Goal: Task Accomplishment & Management: Manage account settings

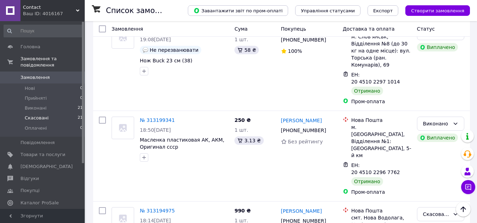
scroll to position [106, 0]
click at [55, 152] on span "Товари та послуги" at bounding box center [42, 155] width 45 height 6
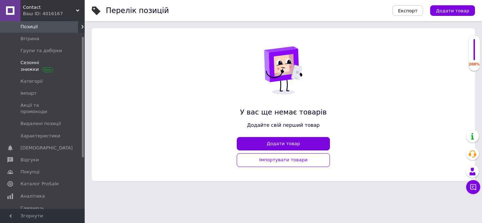
scroll to position [71, 0]
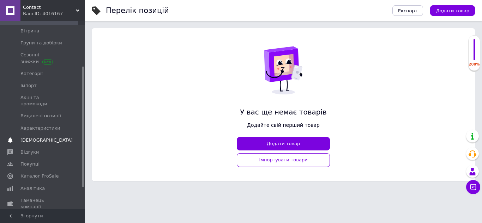
click at [53, 134] on link "Сповіщення 0 0" at bounding box center [43, 140] width 87 height 12
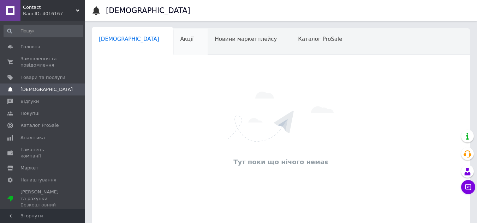
click at [173, 49] on div "Акції 0" at bounding box center [190, 42] width 35 height 27
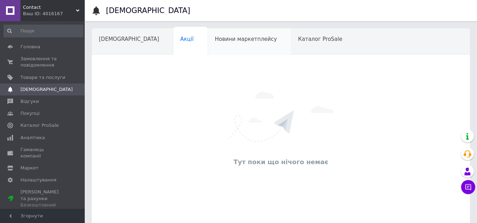
click at [215, 37] on span "Новини маркетплейсу" at bounding box center [246, 39] width 62 height 6
click at [126, 42] on span "[DEMOGRAPHIC_DATA]" at bounding box center [129, 39] width 60 height 6
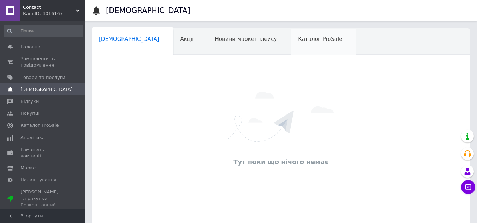
click at [298, 42] on span "Каталог ProSale" at bounding box center [320, 39] width 44 height 6
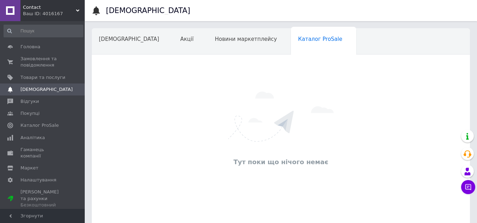
click at [169, 55] on div "Навчання та заходи" at bounding box center [130, 68] width 77 height 27
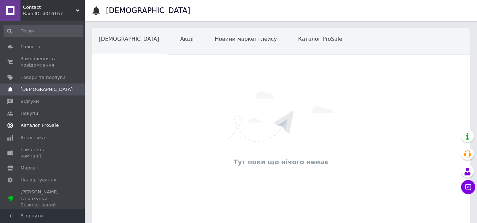
scroll to position [35, 0]
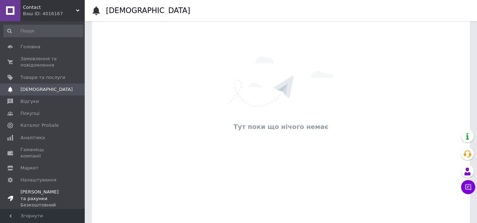
click at [62, 189] on span "[PERSON_NAME] та рахунки Безкоштовний" at bounding box center [42, 198] width 45 height 19
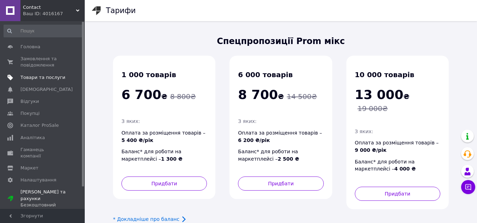
click at [56, 77] on span "Товари та послуги" at bounding box center [42, 77] width 45 height 6
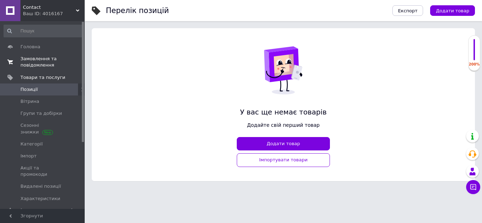
click at [58, 66] on span "Замовлення та повідомлення" at bounding box center [42, 62] width 45 height 13
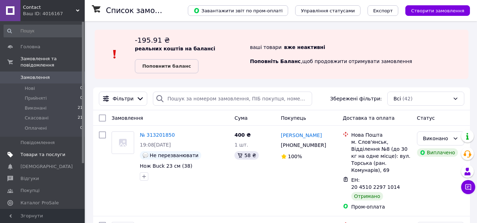
click at [52, 152] on span "Товари та послуги" at bounding box center [42, 155] width 45 height 6
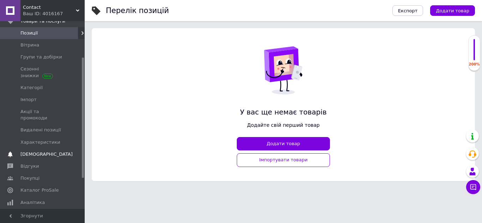
scroll to position [71, 0]
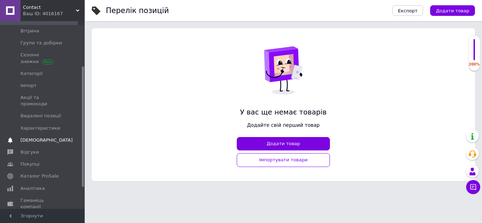
click at [48, 137] on span "[DEMOGRAPHIC_DATA]" at bounding box center [42, 140] width 45 height 6
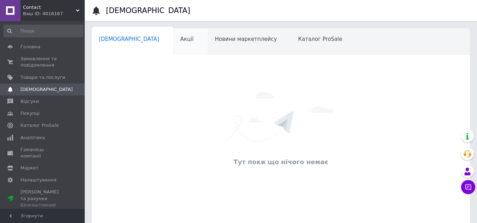
click at [173, 46] on div "Акції 0" at bounding box center [190, 42] width 35 height 27
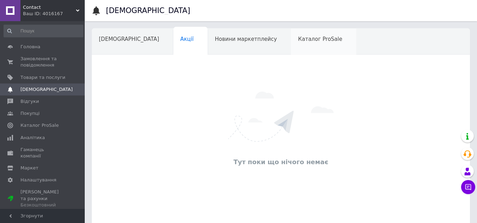
click at [291, 35] on div "Каталог ProSale" at bounding box center [323, 42] width 65 height 27
click at [155, 63] on span "Навчання та заходи" at bounding box center [127, 66] width 56 height 6
click at [291, 48] on div "Каталог ProSale" at bounding box center [323, 42] width 65 height 27
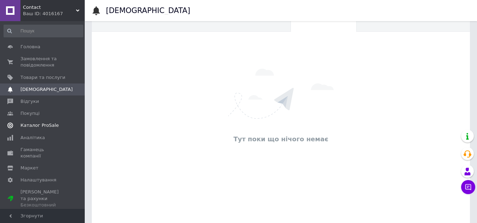
scroll to position [35, 0]
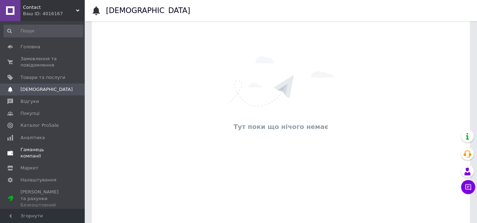
click at [43, 151] on span "Гаманець компанії" at bounding box center [42, 153] width 45 height 13
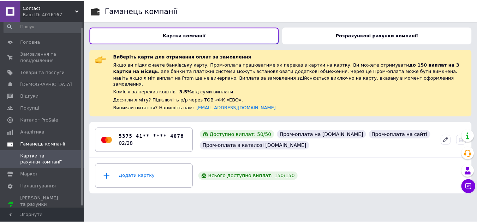
scroll to position [8, 0]
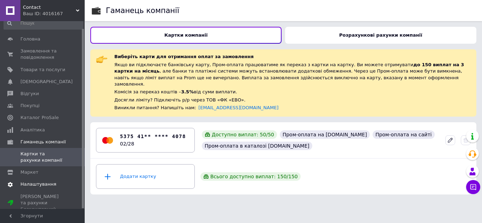
click at [36, 181] on span "Налаштування" at bounding box center [38, 184] width 36 height 6
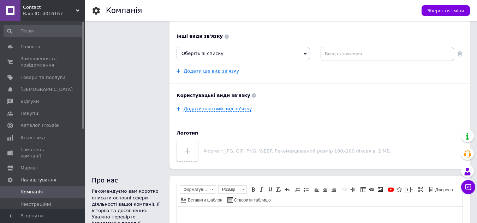
click at [40, 11] on div "Ваш ID: 4016167" at bounding box center [54, 14] width 62 height 6
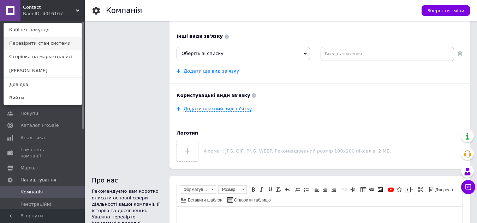
click at [64, 46] on link "Перевірити стан системи" at bounding box center [43, 43] width 78 height 13
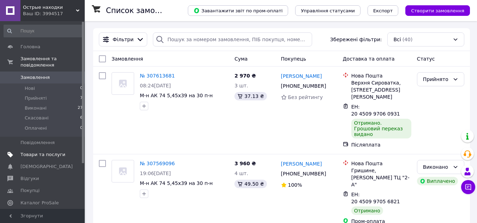
click at [62, 152] on span "Товари та послуги" at bounding box center [42, 155] width 45 height 6
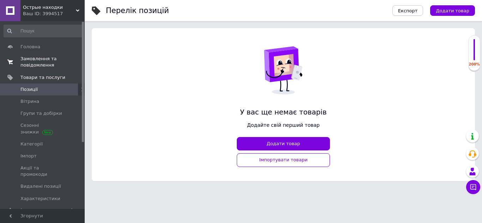
click at [58, 62] on span "Замовлення та повідомлення" at bounding box center [42, 62] width 45 height 13
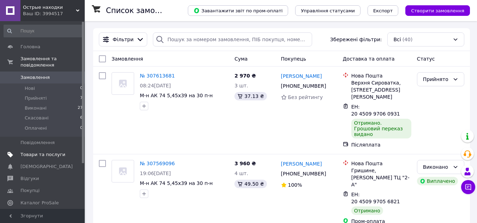
click at [51, 152] on span "Товари та послуги" at bounding box center [42, 155] width 45 height 6
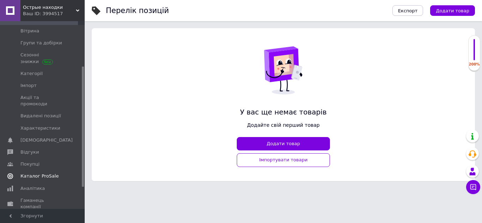
click at [45, 170] on link "Каталог ProSale" at bounding box center [43, 176] width 87 height 12
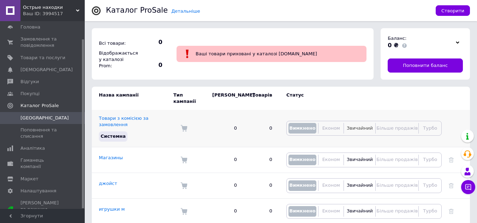
click at [353, 126] on span "Звичайний" at bounding box center [360, 128] width 26 height 5
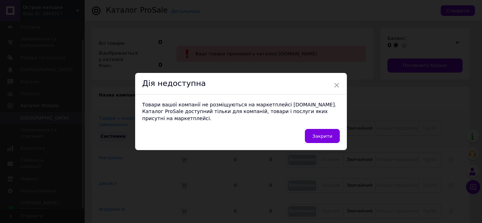
click at [325, 134] on span "Закрити" at bounding box center [322, 136] width 20 height 5
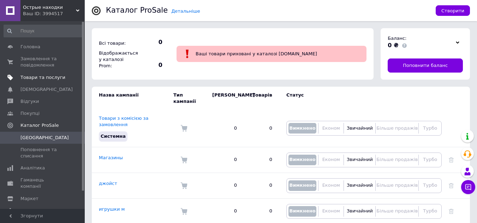
click at [49, 79] on span "Товари та послуги" at bounding box center [42, 77] width 45 height 6
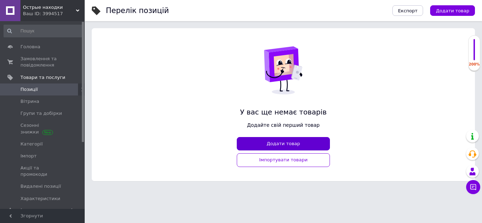
click at [279, 143] on button "Додати товар" at bounding box center [283, 144] width 93 height 14
click at [276, 143] on button "Додати товар" at bounding box center [283, 144] width 93 height 14
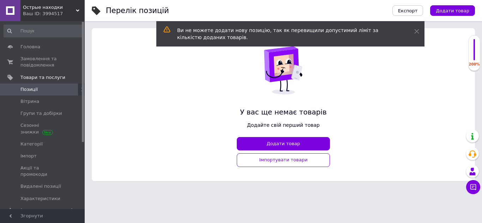
click at [476, 62] on div "200%" at bounding box center [474, 53] width 11 height 28
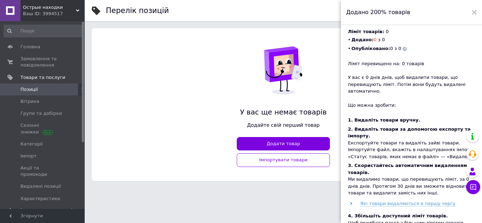
scroll to position [5, 0]
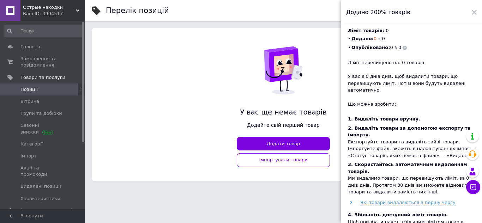
click at [477, 14] on div "Додано 200% товарів" at bounding box center [411, 12] width 141 height 25
click at [476, 12] on icon at bounding box center [474, 12] width 5 height 5
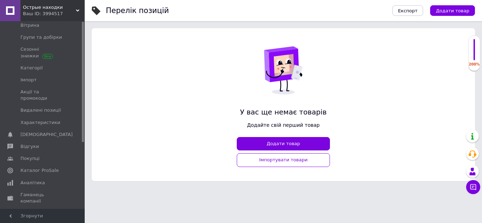
scroll to position [104, 0]
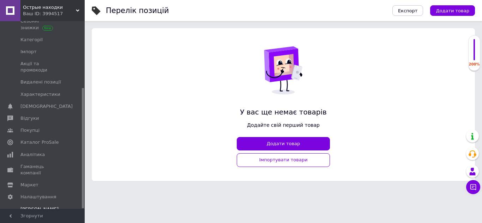
click at [56, 219] on div "Безкоштовний" at bounding box center [42, 222] width 45 height 6
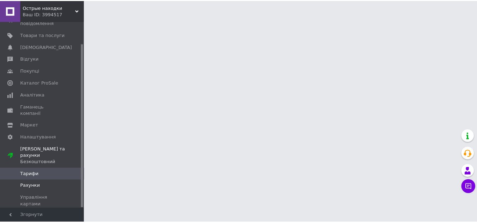
scroll to position [25, 0]
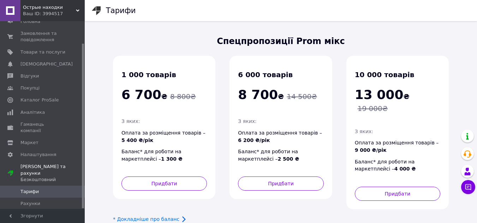
click at [172, 132] on span "Оплата за розміщення товарів – 5 400 ₴/рік" at bounding box center [163, 136] width 84 height 13
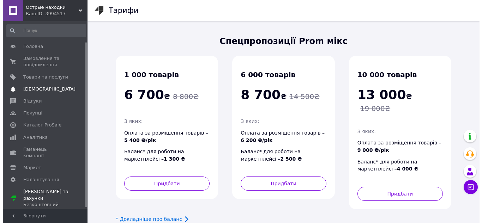
scroll to position [0, 0]
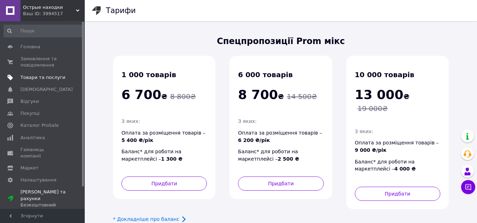
click at [57, 79] on span "Товари та послуги" at bounding box center [42, 77] width 45 height 6
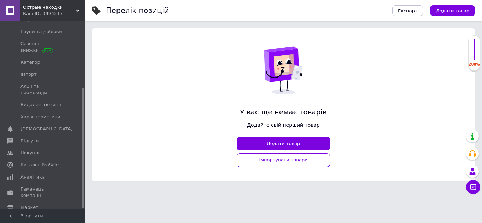
scroll to position [104, 0]
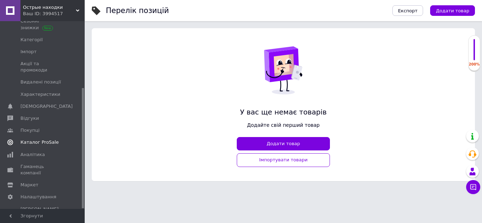
click at [35, 139] on span "Каталог ProSale" at bounding box center [39, 142] width 38 height 6
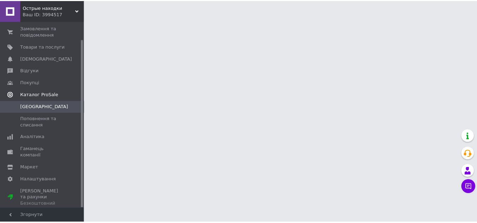
scroll to position [20, 0]
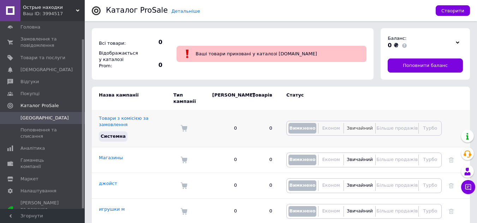
click at [358, 126] on span "Звичайний" at bounding box center [360, 128] width 26 height 5
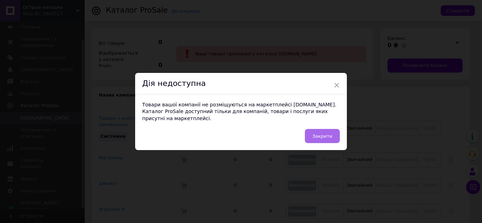
click at [329, 134] on span "Закрити" at bounding box center [322, 136] width 20 height 5
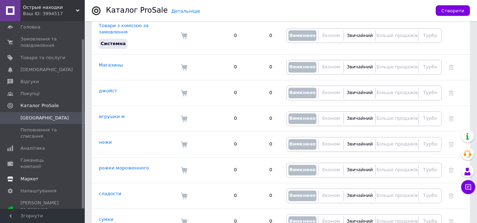
scroll to position [104, 0]
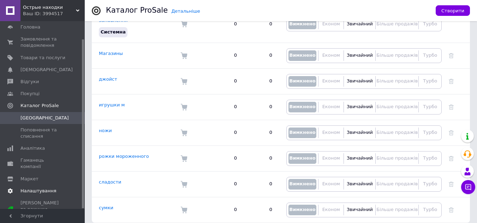
click at [49, 188] on span "Налаштування" at bounding box center [38, 191] width 36 height 6
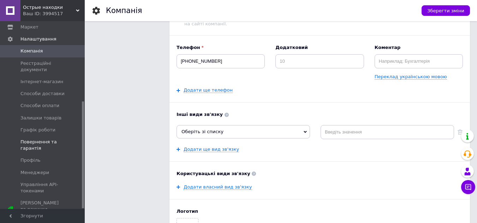
scroll to position [106, 0]
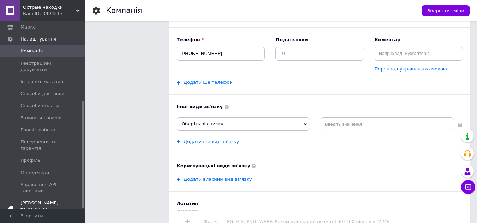
click at [48, 197] on link "[PERSON_NAME] та рахунки Безкоштовний" at bounding box center [43, 209] width 87 height 25
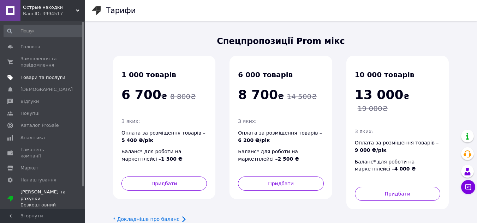
click at [50, 78] on span "Товари та послуги" at bounding box center [42, 77] width 45 height 6
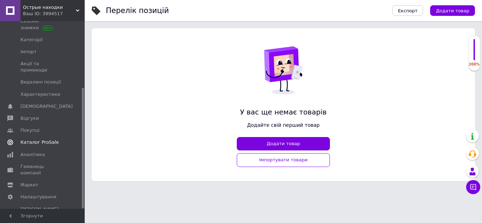
click at [52, 139] on span "Каталог ProSale" at bounding box center [39, 142] width 38 height 6
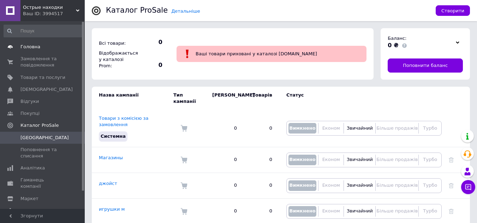
click at [38, 46] on span "Головна" at bounding box center [42, 47] width 45 height 6
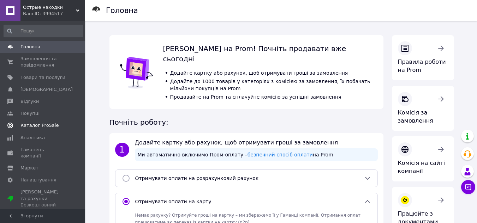
click at [43, 125] on span "Каталог ProSale" at bounding box center [39, 125] width 38 height 6
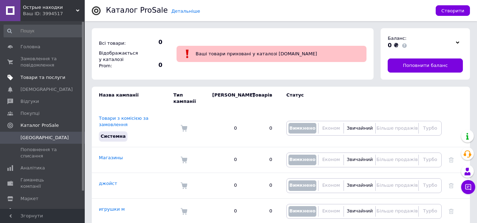
click at [39, 82] on link "Товари та послуги" at bounding box center [43, 78] width 87 height 12
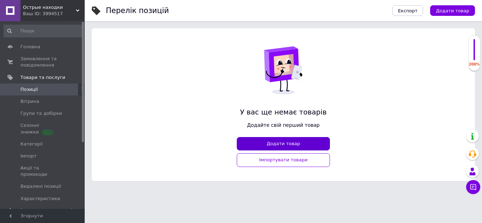
click at [293, 141] on button "Додати товар" at bounding box center [283, 144] width 93 height 14
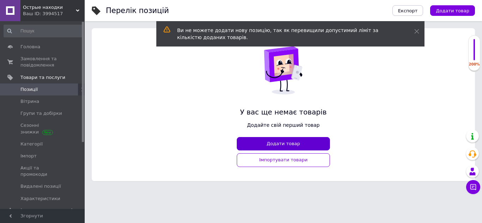
click at [293, 141] on button "Додати товар" at bounding box center [283, 144] width 93 height 14
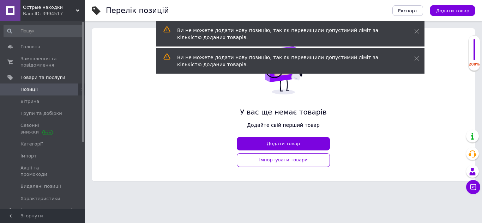
click at [472, 59] on div "200%" at bounding box center [474, 53] width 11 height 28
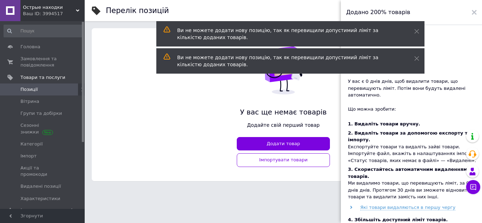
click at [420, 31] on div "Ви не можете додати нову позицію, так як перевищили допустимий ліміт за кількіс…" at bounding box center [290, 33] width 268 height 25
click at [415, 28] on span at bounding box center [416, 31] width 5 height 7
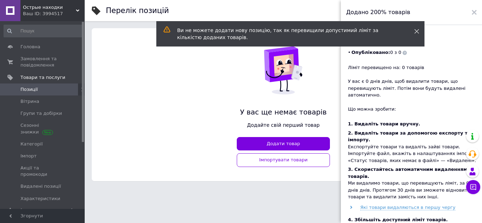
click at [418, 34] on span at bounding box center [416, 31] width 5 height 7
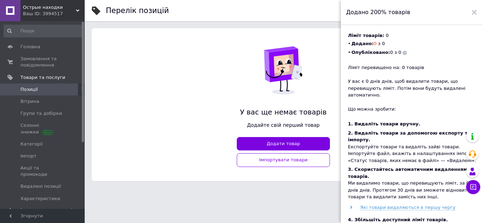
click at [403, 52] on icon at bounding box center [405, 53] width 4 height 4
click at [403, 53] on use at bounding box center [405, 53] width 4 height 4
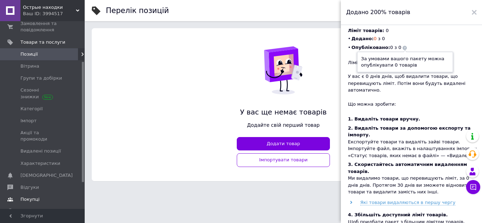
scroll to position [104, 0]
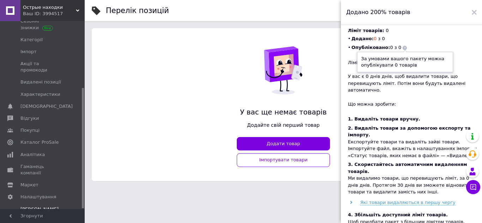
click at [50, 206] on span "[PERSON_NAME] та рахунки Безкоштовний" at bounding box center [42, 215] width 45 height 19
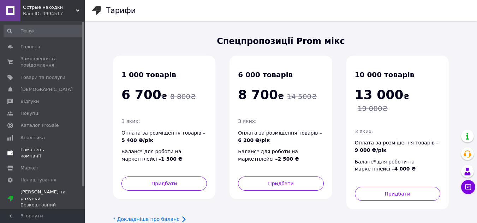
click at [54, 151] on span "Гаманець компанії" at bounding box center [42, 153] width 45 height 13
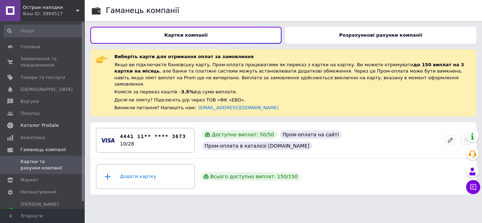
click at [42, 128] on span "Каталог ProSale" at bounding box center [39, 125] width 38 height 6
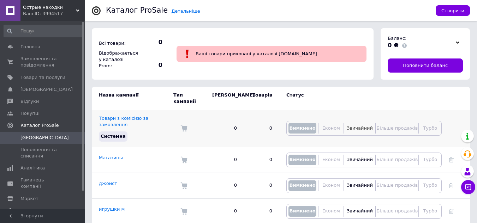
click at [353, 126] on span "Звичайний" at bounding box center [360, 128] width 26 height 5
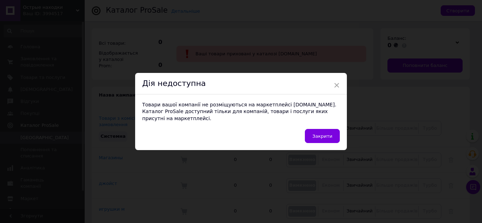
click at [189, 92] on div "Дія недоступна" at bounding box center [241, 84] width 212 height 22
click at [312, 129] on button "Закрити" at bounding box center [322, 136] width 35 height 14
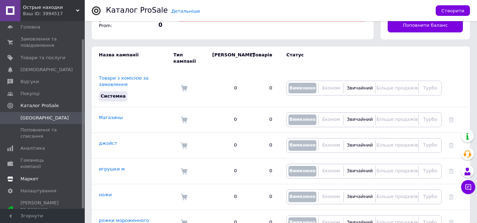
scroll to position [104, 0]
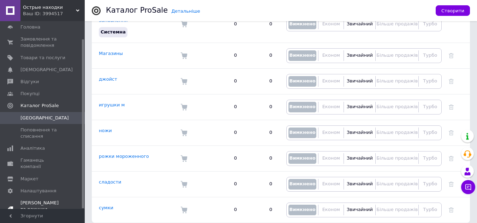
click at [54, 200] on span "[PERSON_NAME] та рахунки Безкоштовний" at bounding box center [42, 209] width 45 height 19
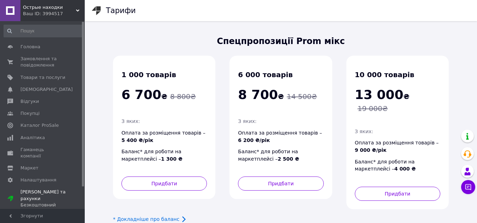
click at [66, 13] on div "Ваш ID: 3994517" at bounding box center [54, 14] width 62 height 6
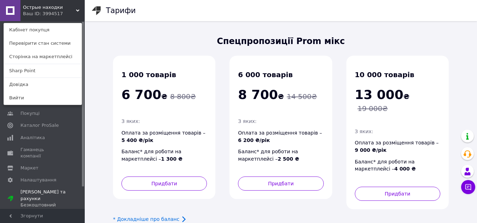
click at [30, 68] on link "Sharp Point" at bounding box center [43, 70] width 78 height 13
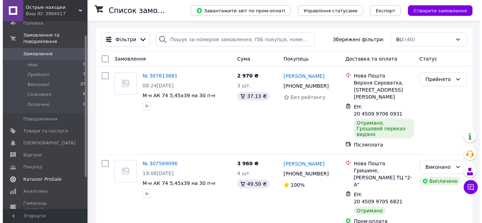
scroll to position [35, 0]
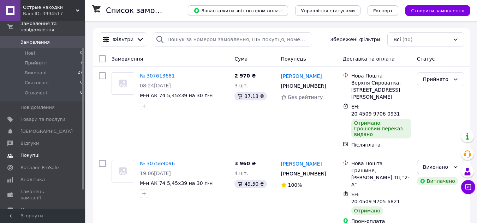
click at [45, 155] on link "Покупці" at bounding box center [43, 156] width 87 height 12
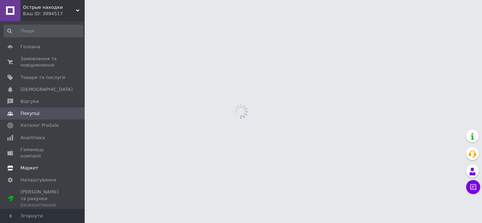
click at [46, 162] on link "Маркет" at bounding box center [43, 168] width 87 height 12
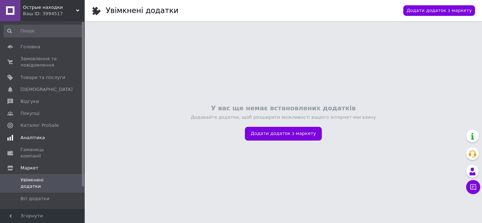
click at [44, 134] on link "Аналітика" at bounding box center [43, 138] width 87 height 12
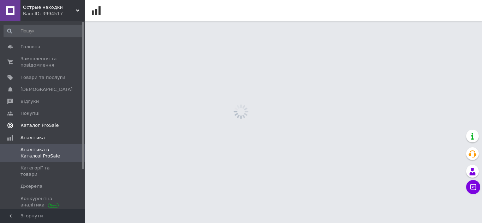
click at [44, 127] on span "Каталог ProSale" at bounding box center [39, 125] width 38 height 6
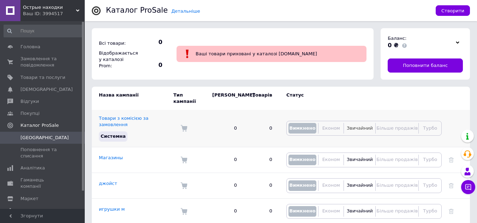
click at [354, 126] on span "Звичайний" at bounding box center [360, 128] width 26 height 5
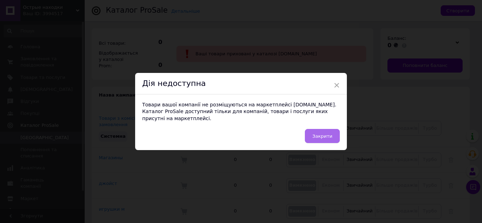
click at [321, 134] on span "Закрити" at bounding box center [322, 136] width 20 height 5
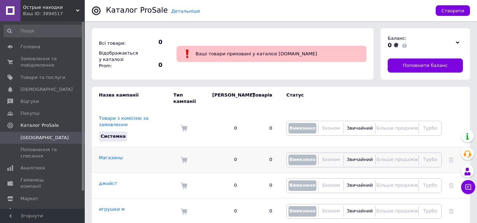
drag, startPoint x: 449, startPoint y: 10, endPoint x: 189, endPoint y: 155, distance: 297.9
click at [183, 159] on div "Детальніше Каталог ProSale Створити Всі товари: 0 Відображається у каталозі Pro…" at bounding box center [281, 167] width 392 height 335
click at [441, 8] on button "Створити" at bounding box center [453, 10] width 34 height 11
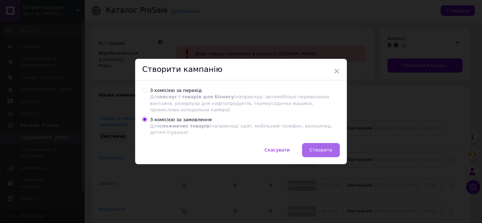
click at [329, 148] on span "Створити" at bounding box center [321, 150] width 23 height 5
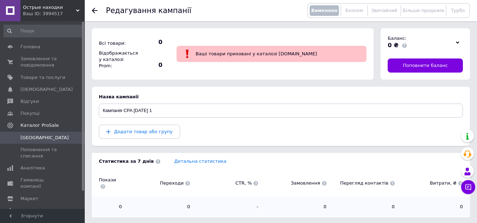
click at [390, 11] on span "Звичайний" at bounding box center [384, 10] width 26 height 5
click at [327, 12] on span "Вимкнено" at bounding box center [324, 10] width 26 height 5
click at [38, 74] on link "Товари та послуги" at bounding box center [43, 78] width 87 height 12
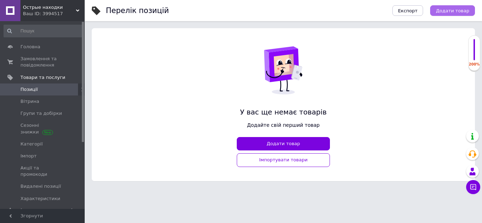
click at [450, 10] on span "Додати товар" at bounding box center [453, 10] width 34 height 5
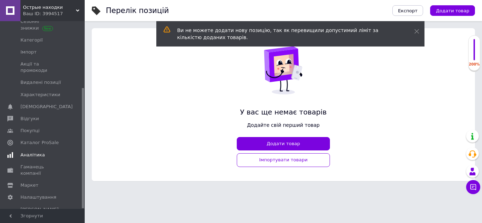
scroll to position [104, 0]
click at [51, 206] on span "[PERSON_NAME] та рахунки Безкоштовний" at bounding box center [42, 215] width 45 height 19
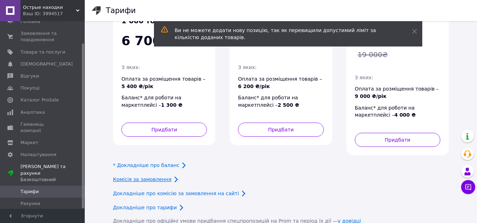
scroll to position [97, 0]
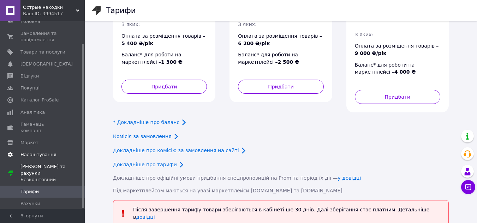
click at [49, 153] on link "Налаштування" at bounding box center [43, 155] width 87 height 12
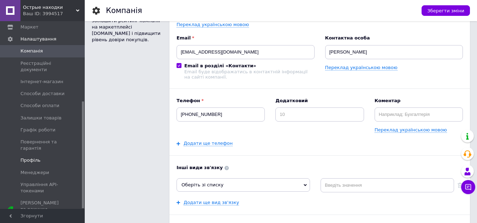
scroll to position [71, 0]
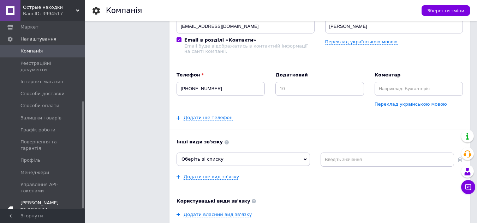
click at [53, 197] on link "[PERSON_NAME] та рахунки Безкоштовний" at bounding box center [43, 209] width 87 height 25
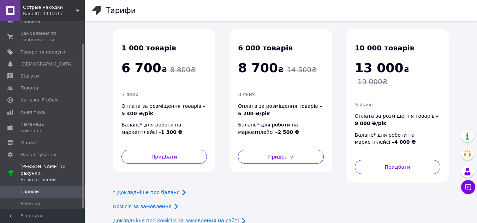
scroll to position [97, 0]
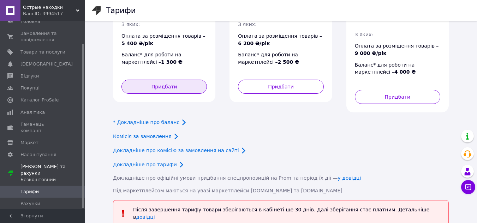
click at [182, 84] on button "Придбати" at bounding box center [163, 87] width 85 height 14
